Goal: Complete application form: Complete application form

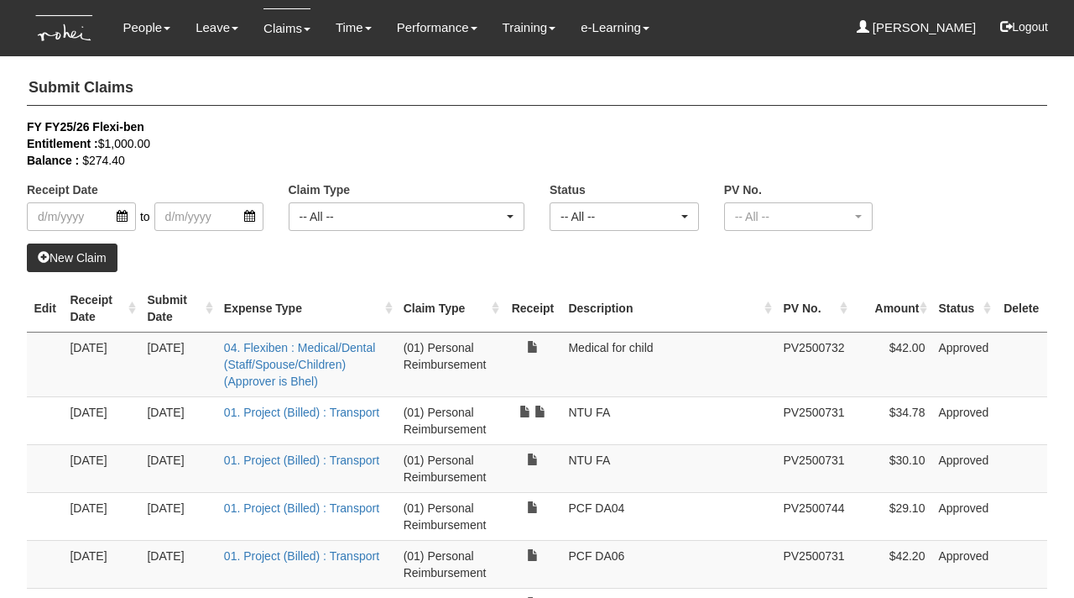
select select "50"
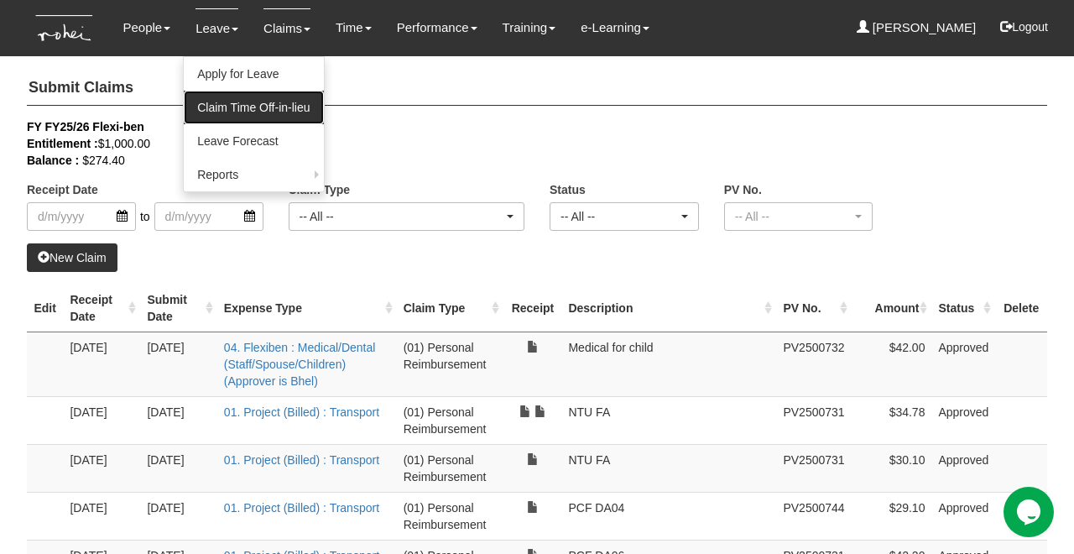
click at [249, 102] on link "Claim Time Off-in-lieu" at bounding box center [253, 108] width 139 height 34
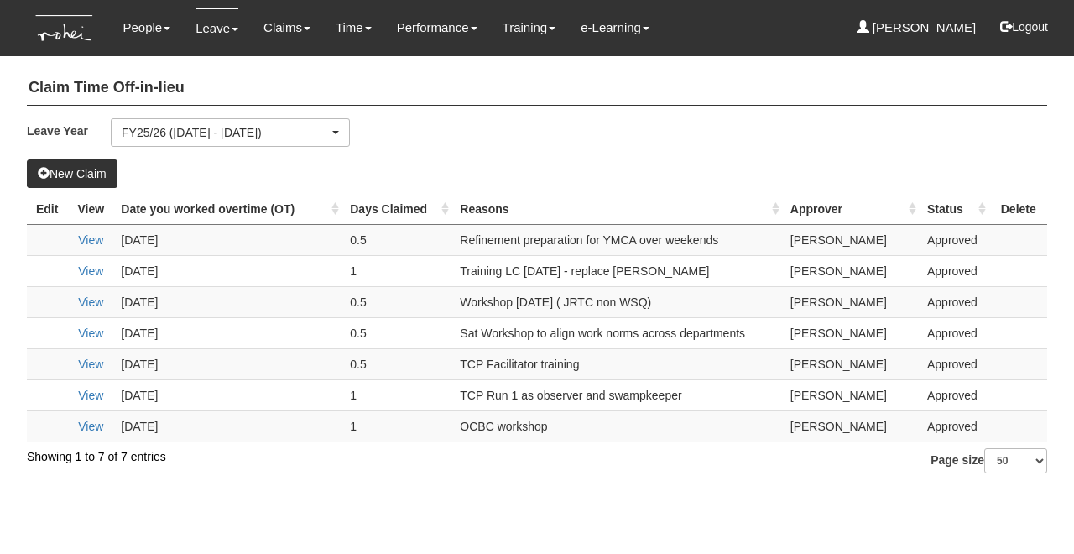
select select "50"
click at [81, 167] on button "New Claim" at bounding box center [72, 173] width 91 height 29
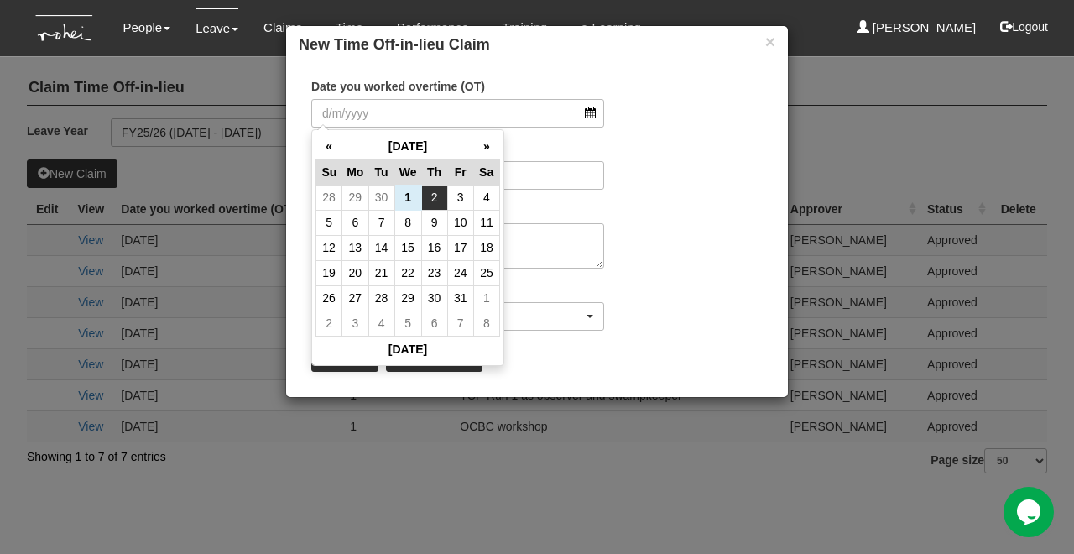
click at [444, 198] on td "2" at bounding box center [434, 197] width 26 height 25
type input "2/10/2025"
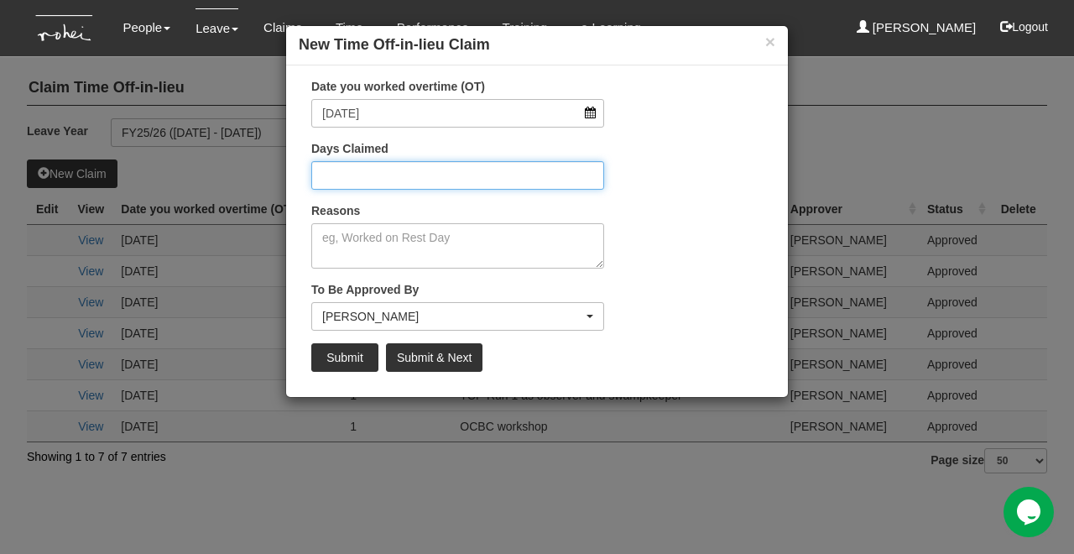
click at [442, 175] on input "Days Claimed" at bounding box center [457, 175] width 293 height 29
type input "0.5"
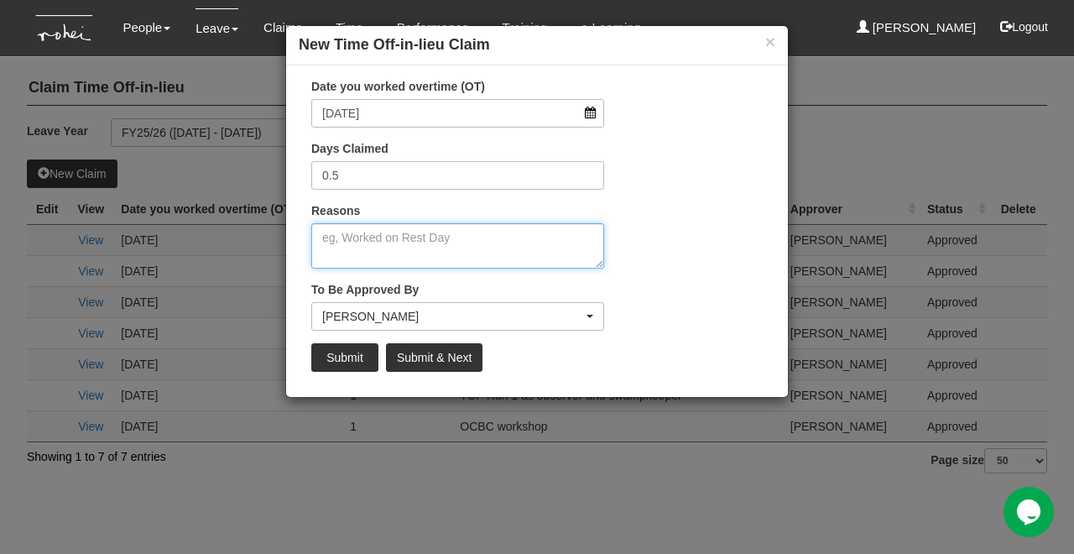
click at [405, 226] on textarea "Reasons" at bounding box center [457, 245] width 293 height 45
click at [768, 40] on button "×" at bounding box center [771, 42] width 10 height 18
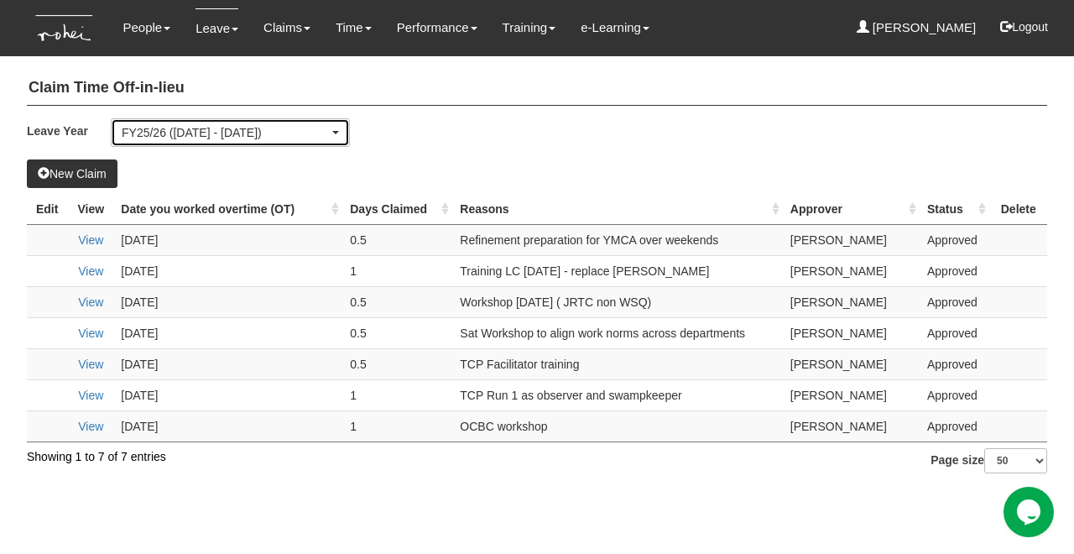
click at [302, 131] on div "FY25/26 (1/4/2025 - 31/3/2026)" at bounding box center [225, 132] width 207 height 17
